Goal: Transaction & Acquisition: Purchase product/service

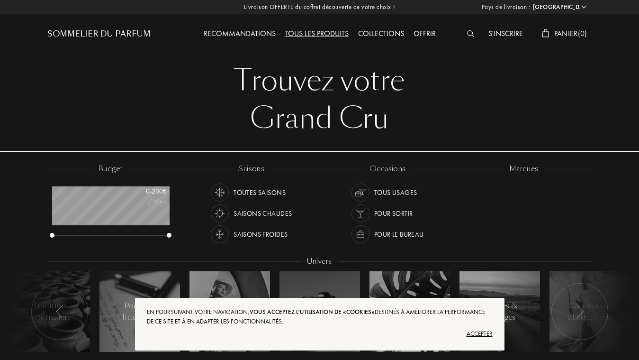
select select "FR"
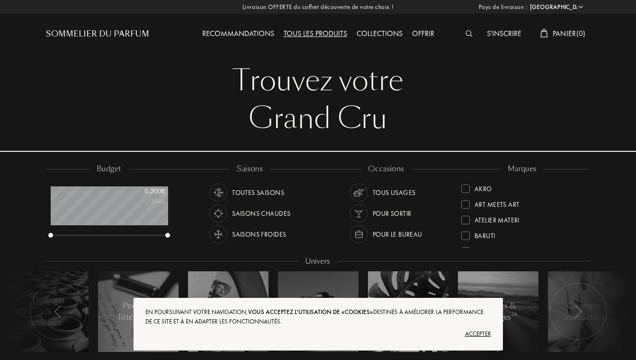
click at [466, 33] on img at bounding box center [469, 33] width 7 height 7
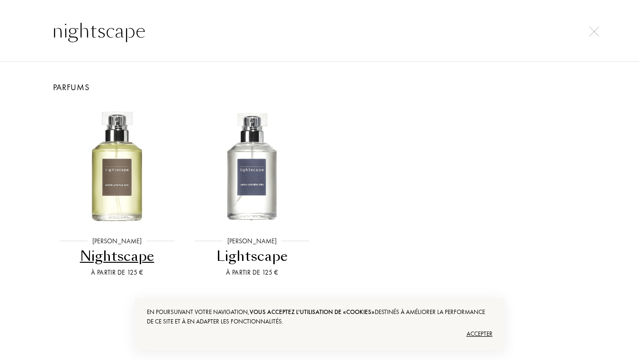
type input "nightscape"
click at [479, 334] on div "Accepter" at bounding box center [320, 333] width 346 height 15
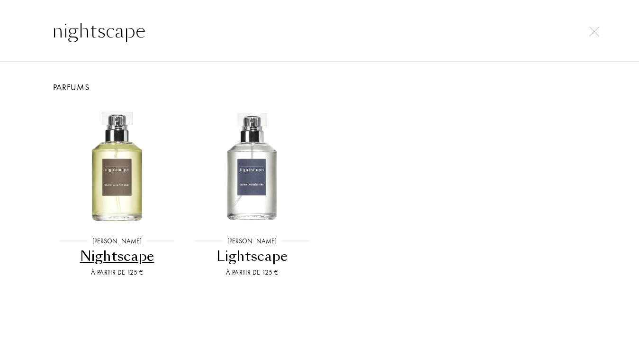
click at [127, 252] on div "Nightscape" at bounding box center [117, 256] width 127 height 18
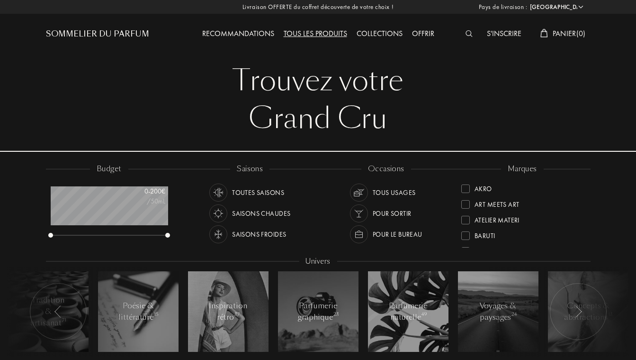
click at [473, 31] on div at bounding box center [471, 34] width 21 height 12
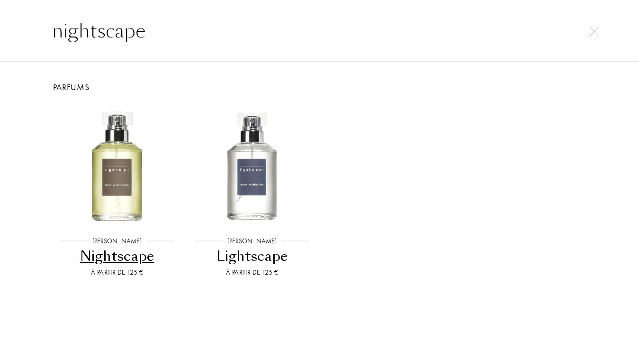
type input "nightscape"
click at [267, 256] on div "Lightscape" at bounding box center [252, 256] width 127 height 18
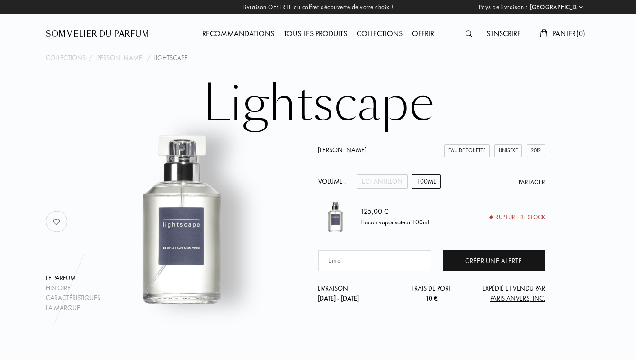
select select "FR"
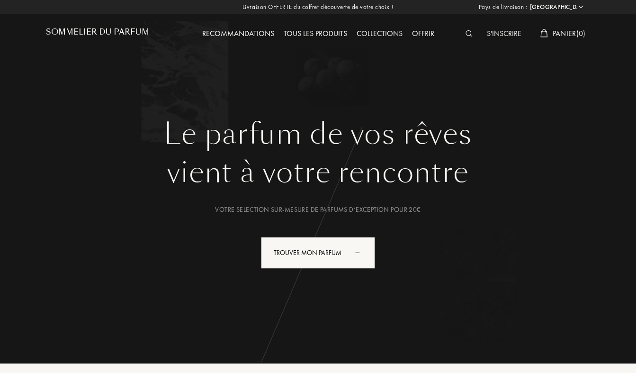
select select "FR"
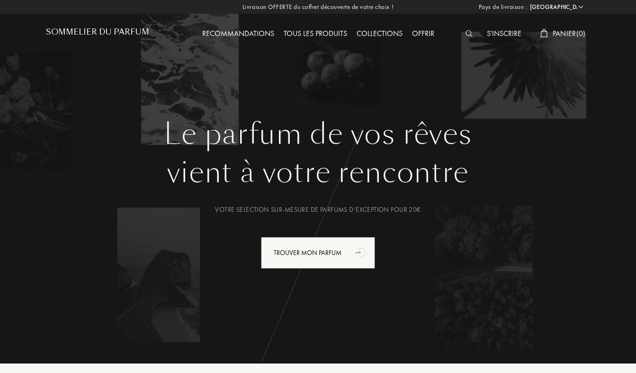
click at [462, 34] on div at bounding box center [471, 34] width 21 height 12
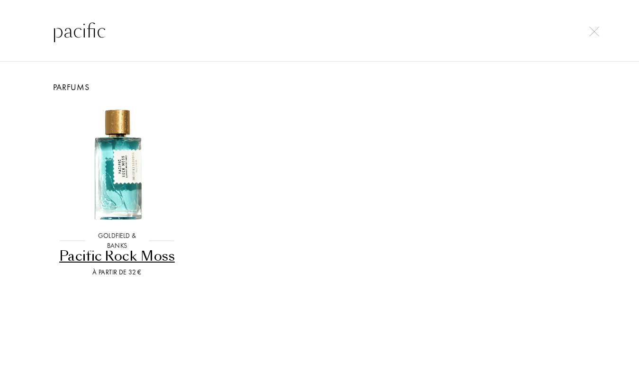
type input "pacific"
click at [156, 260] on div "Pacific Rock Moss" at bounding box center [117, 256] width 127 height 18
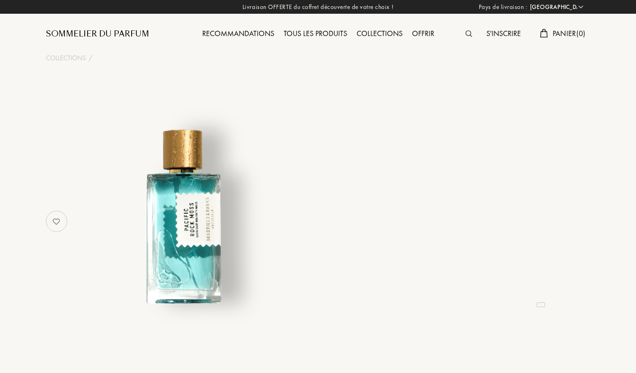
select select "FR"
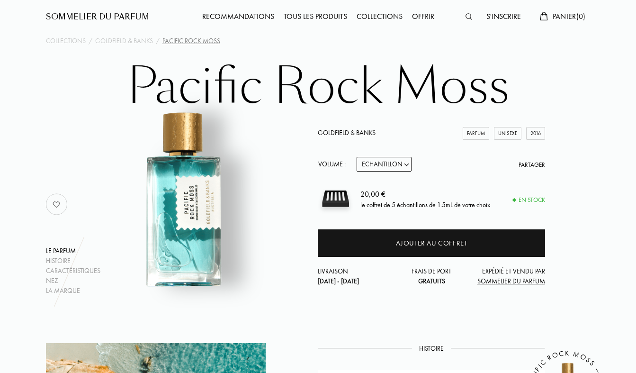
scroll to position [33, 0]
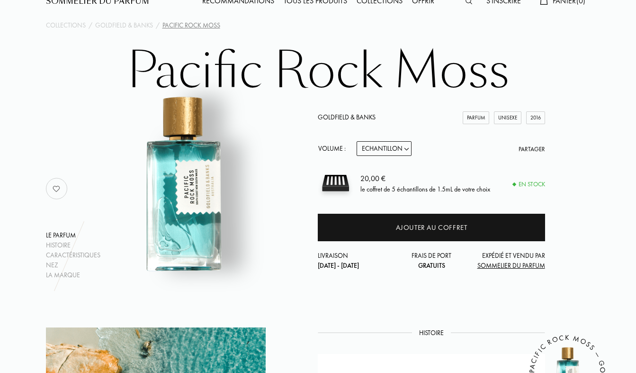
select select "3"
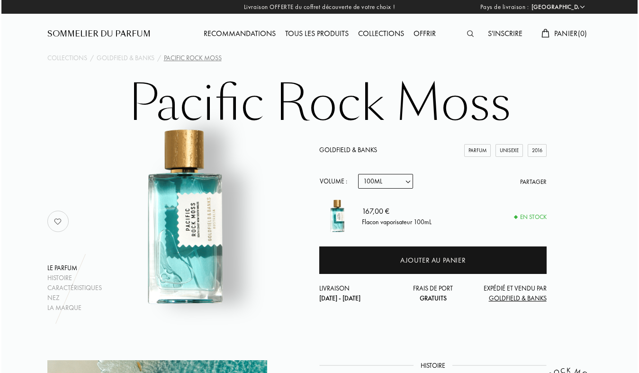
scroll to position [0, 0]
click at [469, 36] on img at bounding box center [469, 33] width 7 height 7
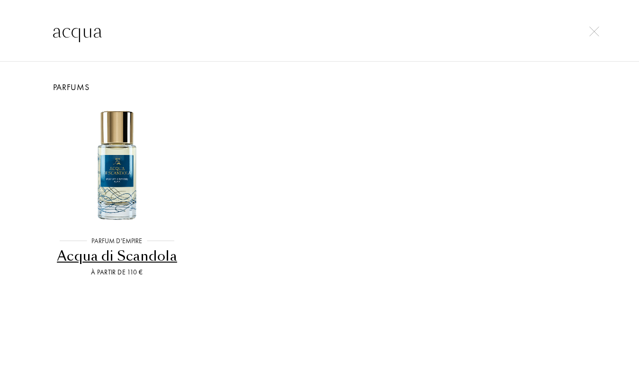
type input "acqua"
click at [158, 258] on div "Acqua di Scandola" at bounding box center [117, 256] width 127 height 18
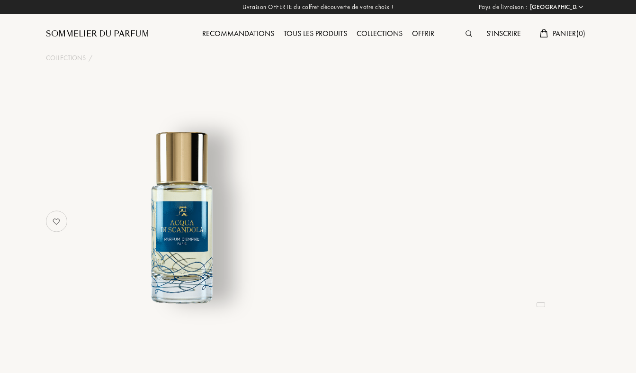
select select "FR"
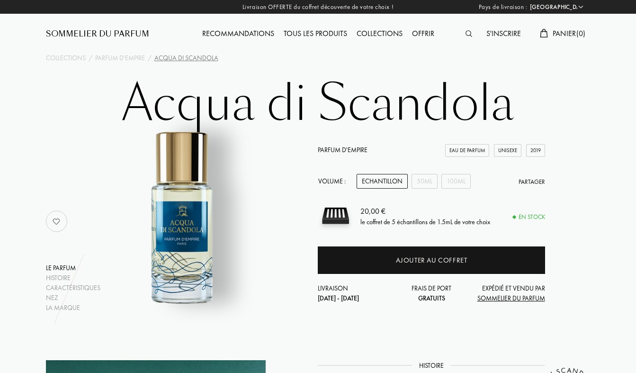
scroll to position [17, 0]
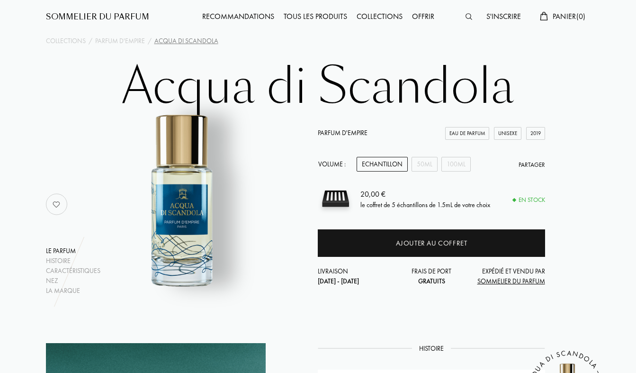
click at [475, 165] on div "Volume : Echantillon 50mL 100mL Partager" at bounding box center [431, 164] width 227 height 15
click at [466, 166] on div "100mL" at bounding box center [456, 164] width 29 height 15
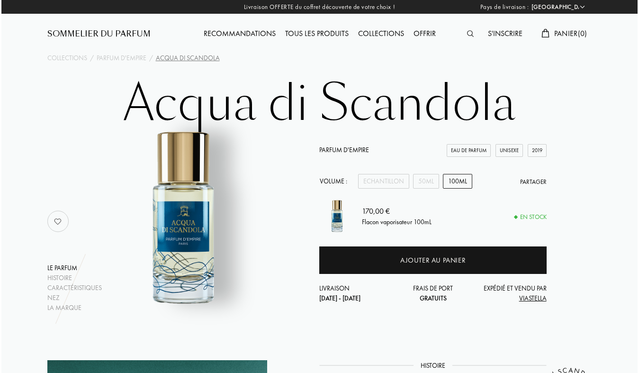
scroll to position [0, 0]
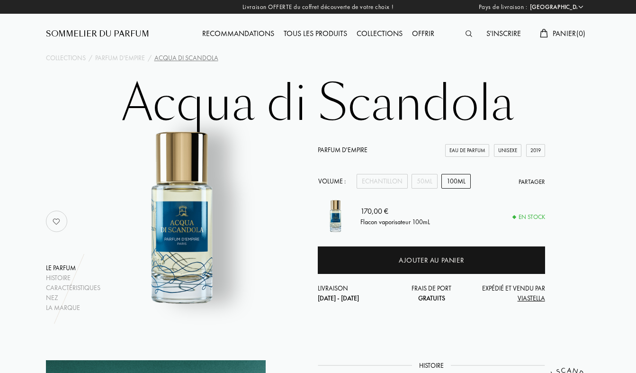
click at [467, 32] on img at bounding box center [469, 33] width 7 height 7
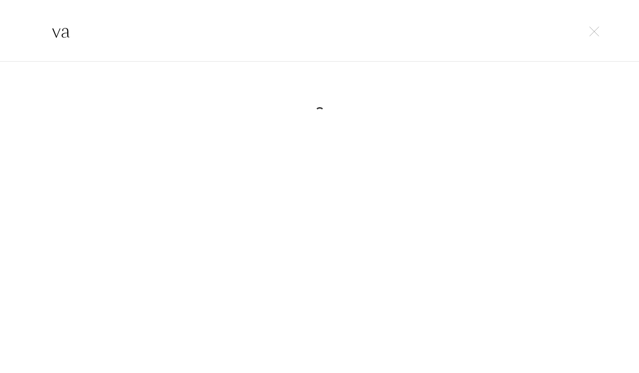
type input "v"
type input "murmure"
